Goal: Task Accomplishment & Management: Manage account settings

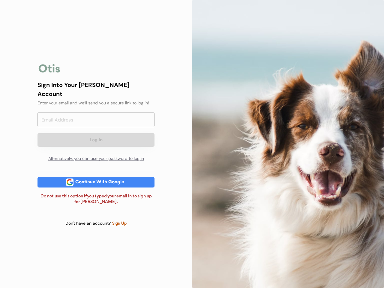
click at [192, 144] on div at bounding box center [288, 144] width 192 height 288
click at [96, 144] on div "Log In Alternatively, you can use your password to log in" at bounding box center [96, 138] width 117 height 53
click at [50, 72] on div at bounding box center [50, 68] width 24 height 12
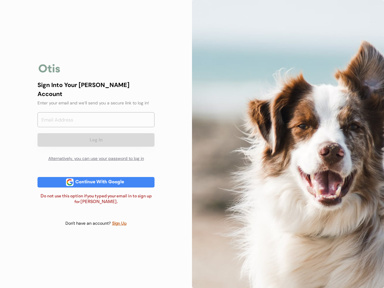
click at [96, 123] on input "email" at bounding box center [96, 119] width 117 height 15
click at [96, 93] on div "Sign Into Your [PERSON_NAME] Account" at bounding box center [96, 89] width 117 height 18
click at [96, 89] on div "Sign Into Your [PERSON_NAME] Account" at bounding box center [96, 89] width 117 height 18
click at [96, 100] on div "Enter your email and we’ll send you a secure link to log in!" at bounding box center [96, 103] width 117 height 6
click at [96, 135] on button "Log In" at bounding box center [96, 140] width 117 height 14
